Goal: Navigation & Orientation: Go to known website

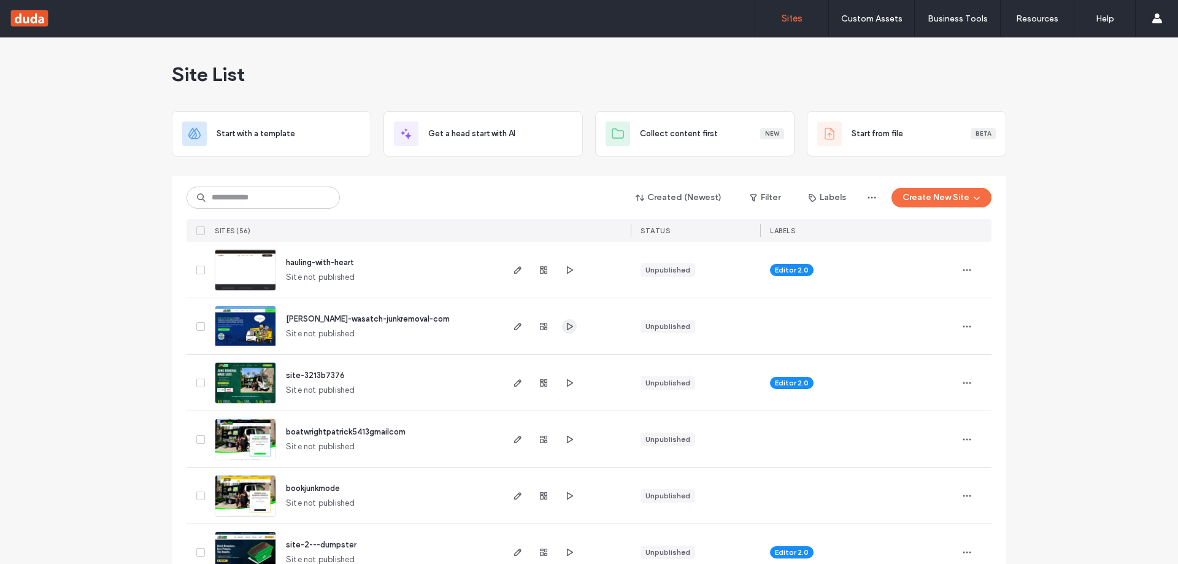
click at [567, 327] on use "button" at bounding box center [570, 325] width 6 height 7
click at [566, 383] on icon "button" at bounding box center [569, 383] width 10 height 10
